Goal: Check status: Check status

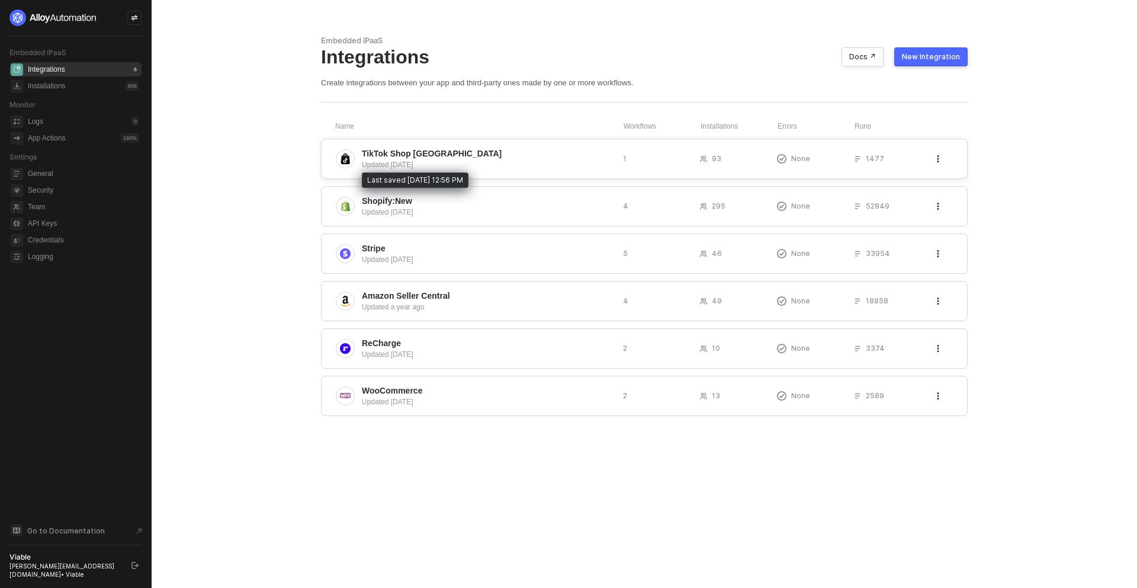
click at [376, 167] on div "Updated 4 months ago" at bounding box center [488, 164] width 252 height 11
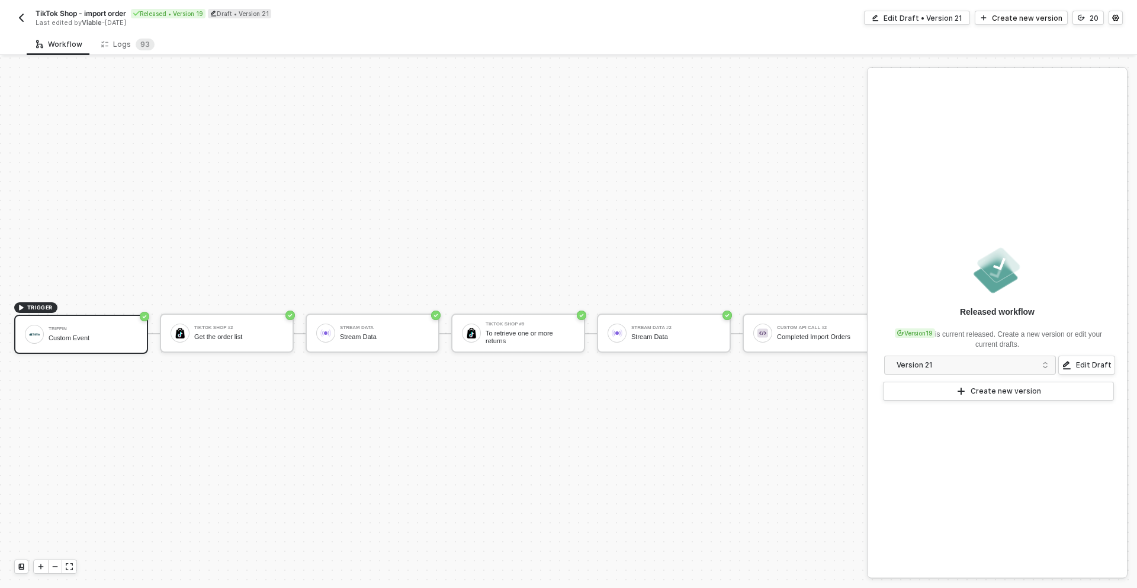
scroll to position [31, 0]
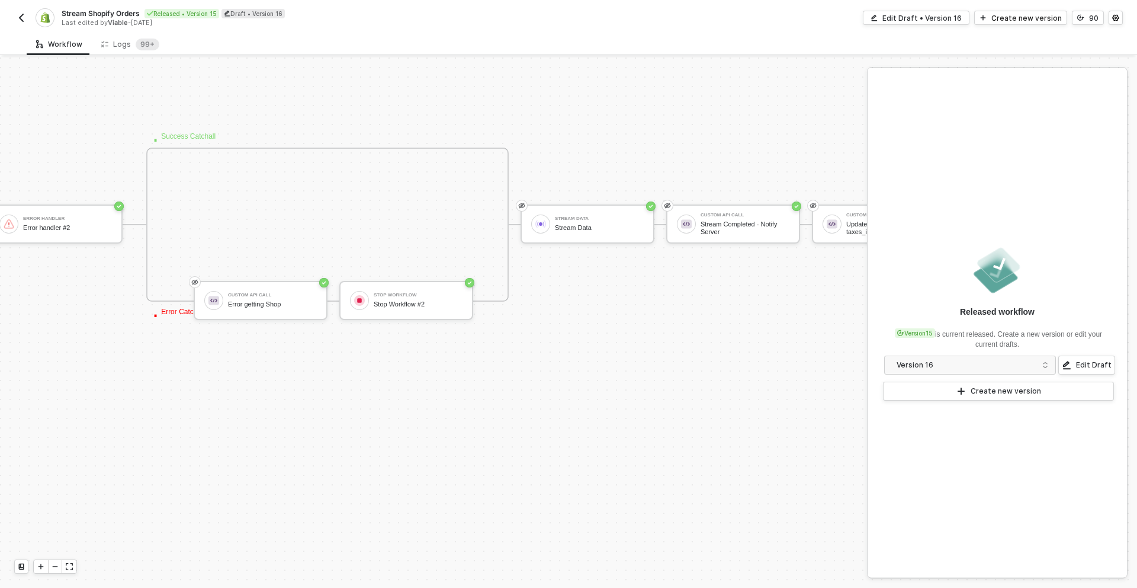
scroll to position [867, 1224]
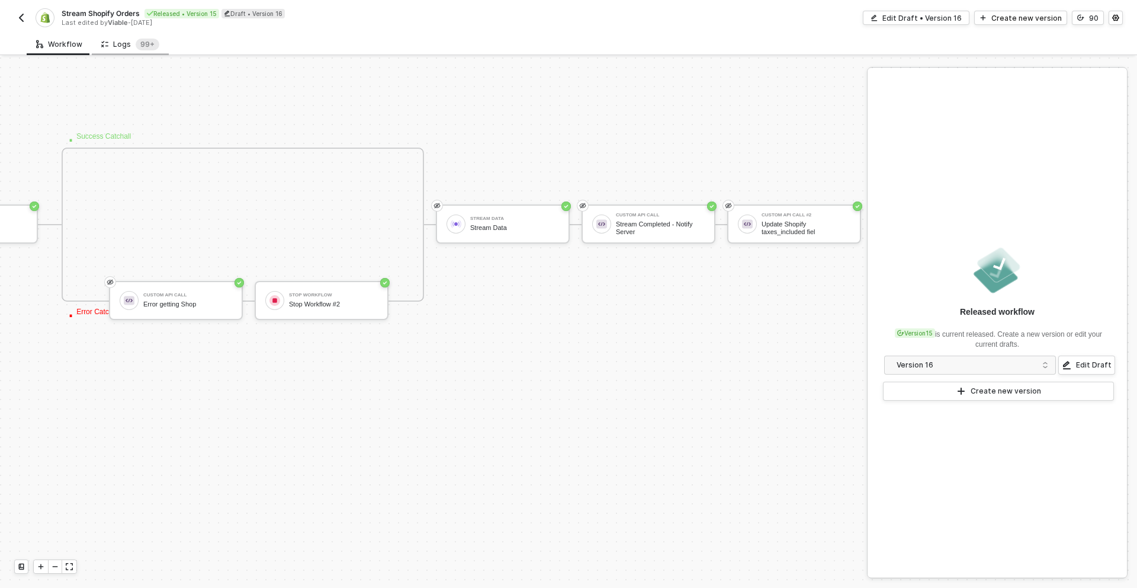
click at [128, 46] on div "Logs 99+" at bounding box center [130, 44] width 58 height 12
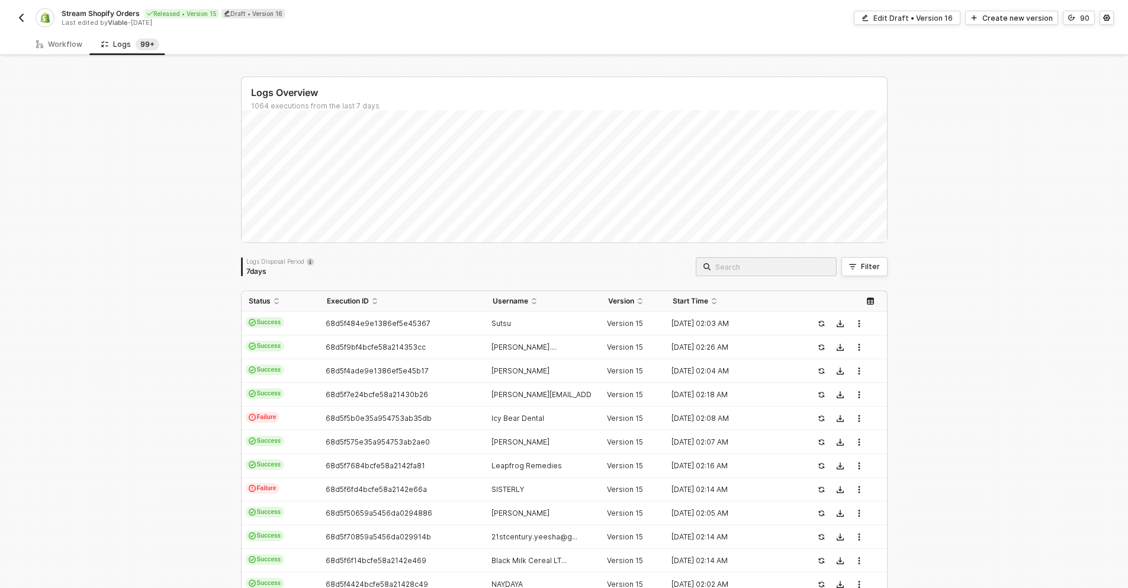
click at [885, 272] on div "Logs Overview 1064 executions from the last 7 days Logs Disposal Period 7 days …" at bounding box center [564, 447] width 675 height 781
click at [881, 268] on button "Filter" at bounding box center [865, 266] width 46 height 19
click at [564, 320] on span at bounding box center [595, 321] width 90 height 18
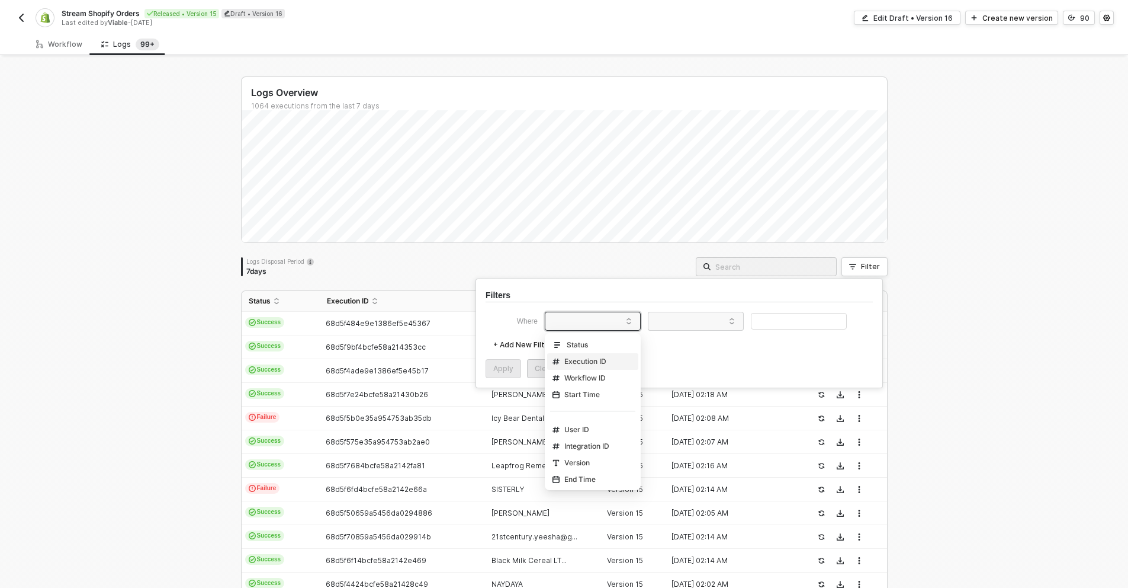
click at [577, 361] on div "Execution ID" at bounding box center [580, 361] width 54 height 9
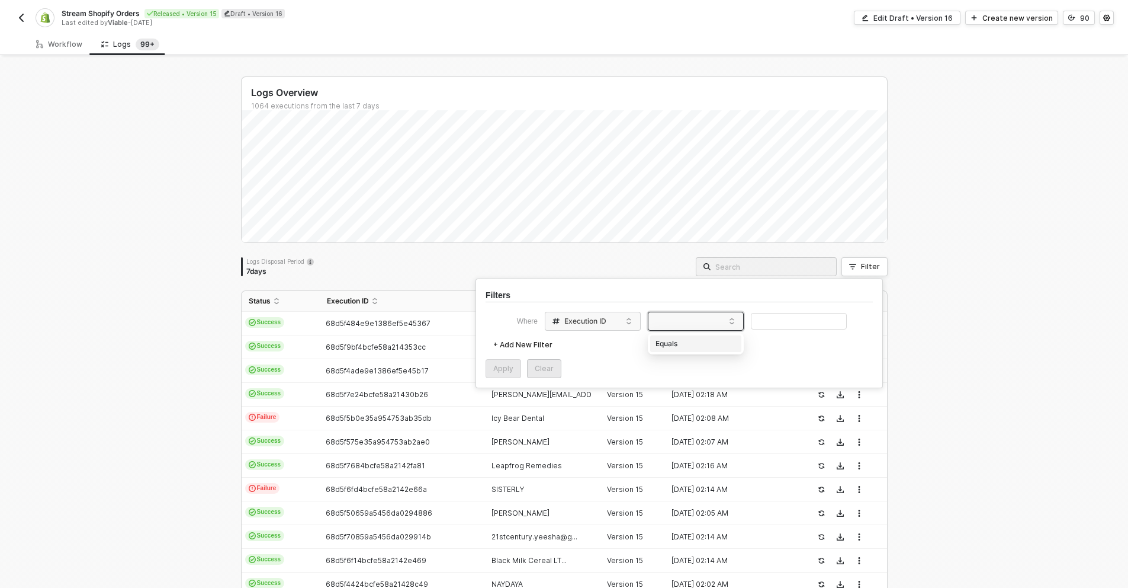
click at [716, 323] on span at bounding box center [698, 321] width 90 height 18
click at [709, 345] on div "Equals" at bounding box center [695, 343] width 85 height 19
click at [780, 324] on input "text" at bounding box center [799, 321] width 96 height 17
click at [496, 373] on button "Apply" at bounding box center [504, 368] width 36 height 19
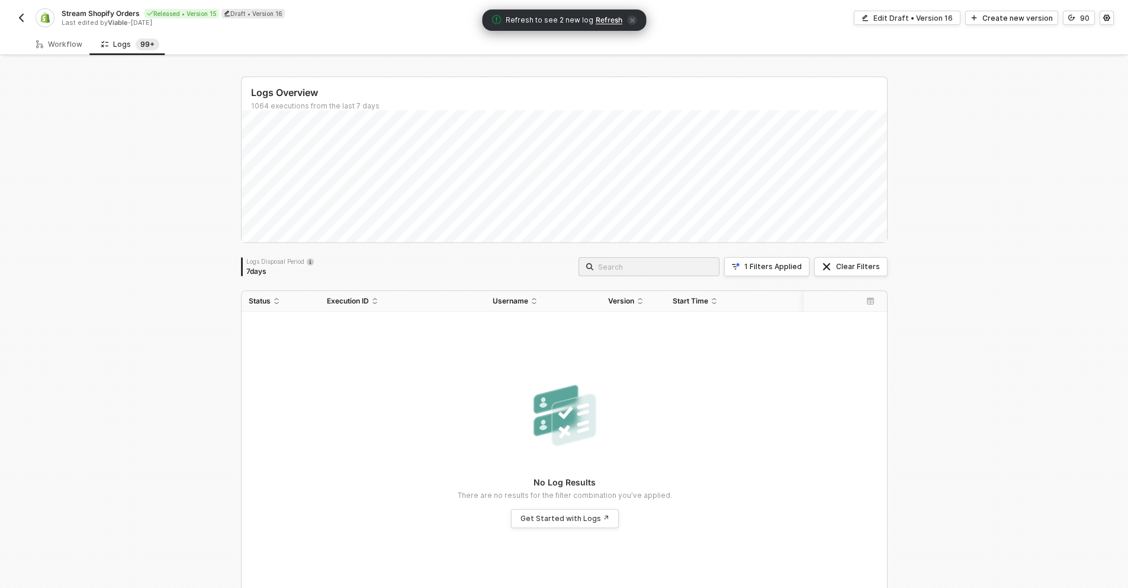
click at [606, 25] on span "Refresh to see 2 new log Refresh" at bounding box center [564, 20] width 145 height 12
click at [605, 21] on span "Refresh" at bounding box center [609, 19] width 27 height 9
